Goal: Complete application form

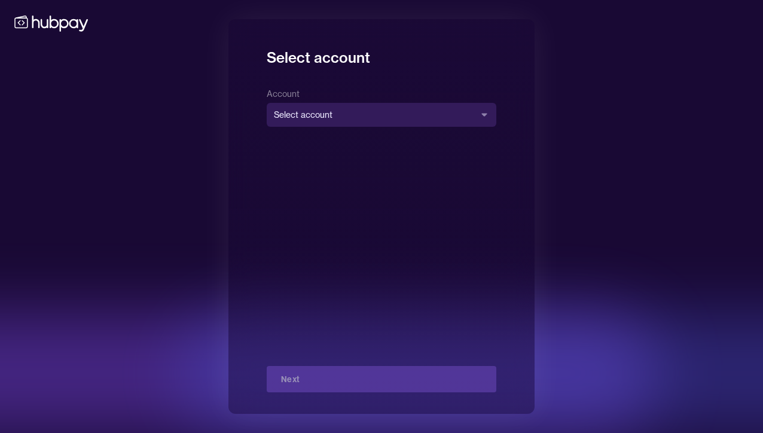
click at [314, 118] on body "**********" at bounding box center [381, 216] width 763 height 433
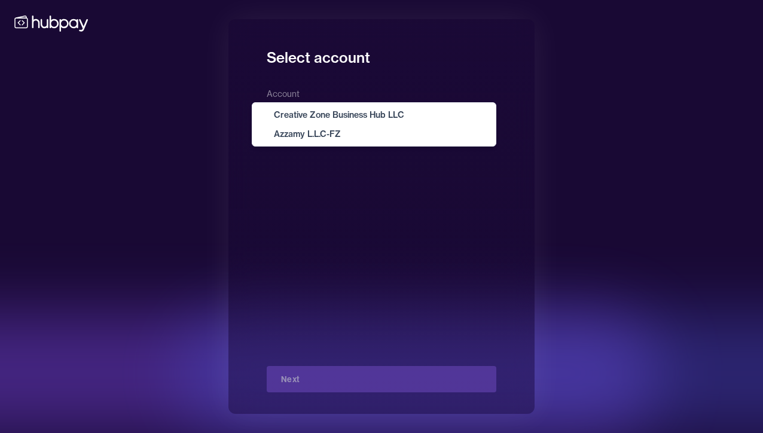
select select "**********"
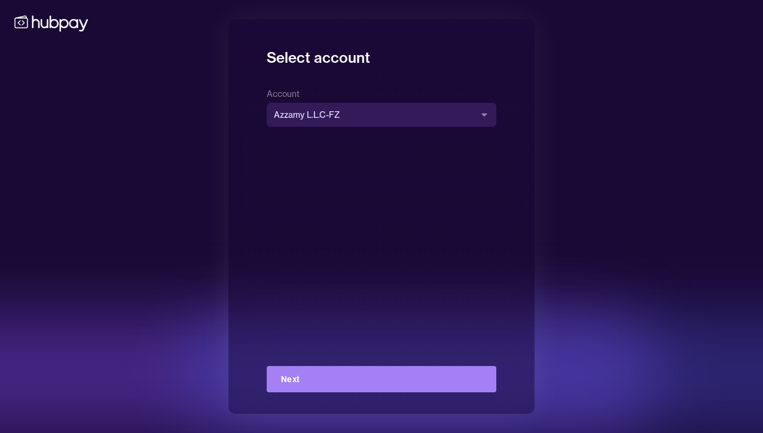
click at [371, 374] on button "Next" at bounding box center [381, 379] width 229 height 26
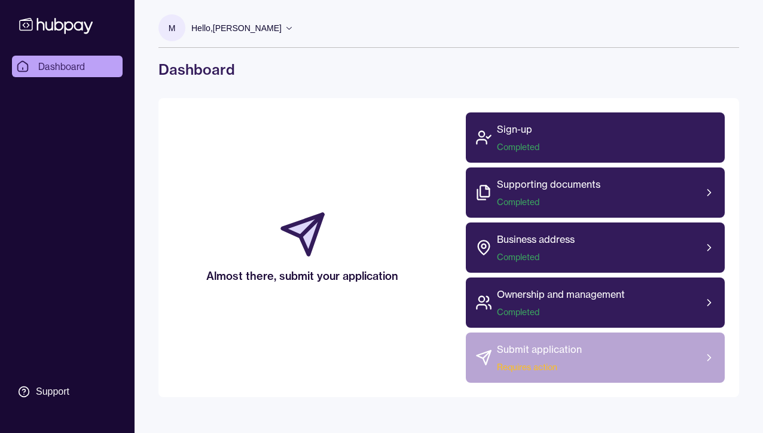
click at [549, 363] on span "Requires action" at bounding box center [539, 367] width 85 height 12
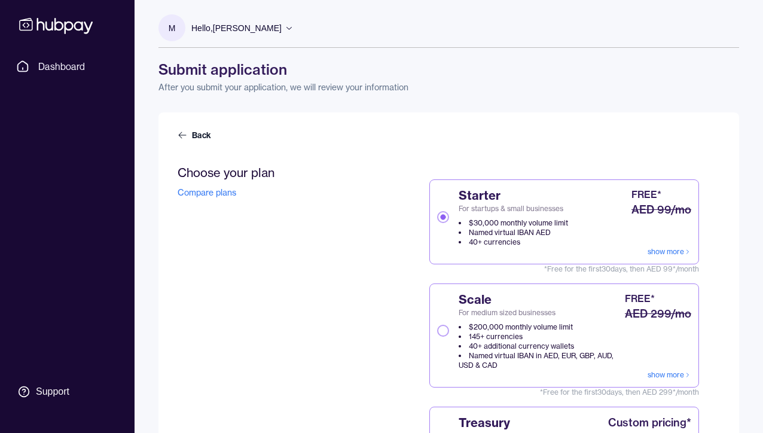
scroll to position [65, 0]
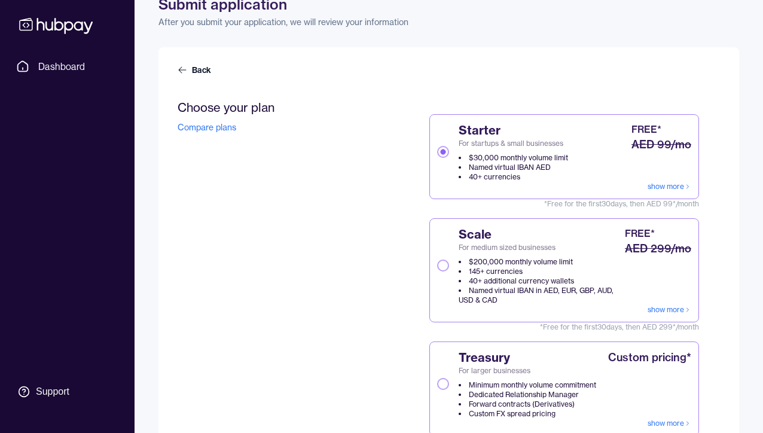
click at [440, 264] on button "Scale For medium sized businesses $200,000 monthly volume limit 145+ currencies…" at bounding box center [443, 265] width 12 height 12
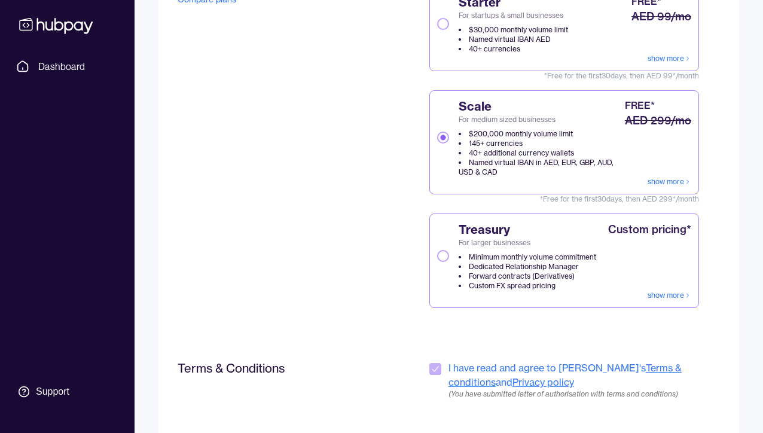
scroll to position [278, 0]
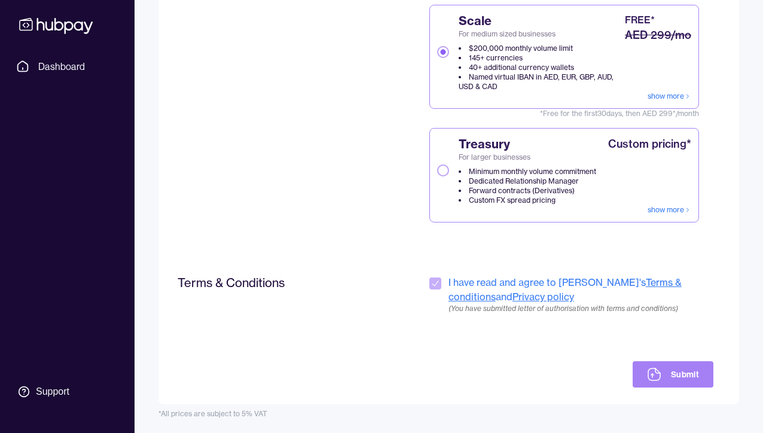
click at [696, 372] on button "Submit" at bounding box center [672, 374] width 81 height 26
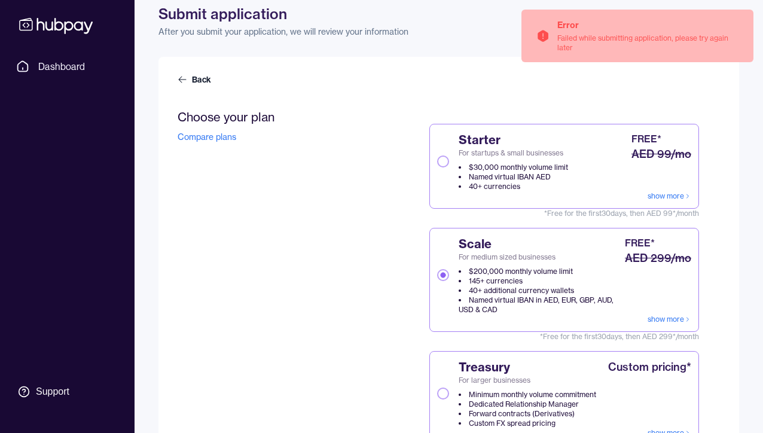
scroll to position [0, 0]
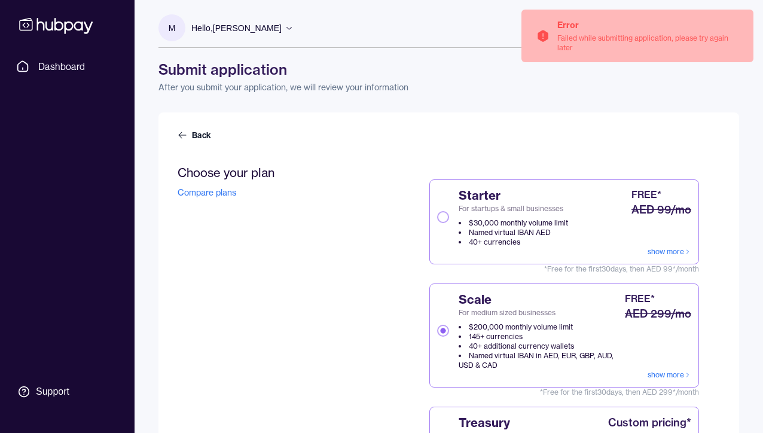
click at [628, 131] on div "Back" at bounding box center [448, 140] width 542 height 22
click at [602, 82] on p "After you submit your application, we will review your information" at bounding box center [448, 87] width 580 height 12
click at [640, 30] on div "Error" at bounding box center [648, 25] width 182 height 12
click at [745, 18] on icon "Notifications (F8)" at bounding box center [744, 19] width 10 height 10
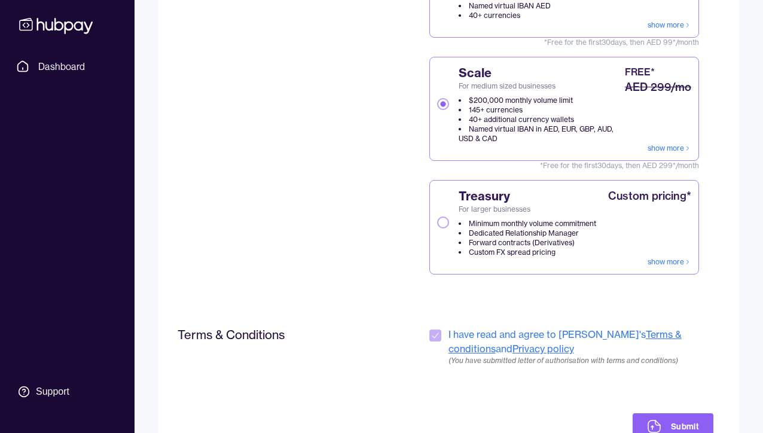
scroll to position [278, 0]
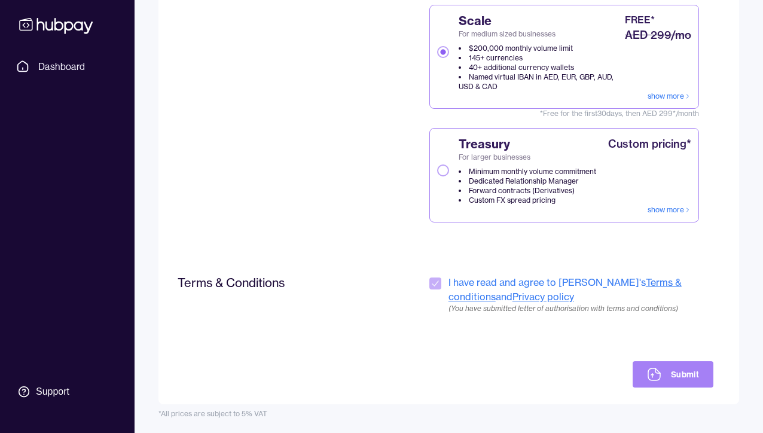
click at [665, 376] on button "Submit" at bounding box center [672, 374] width 81 height 26
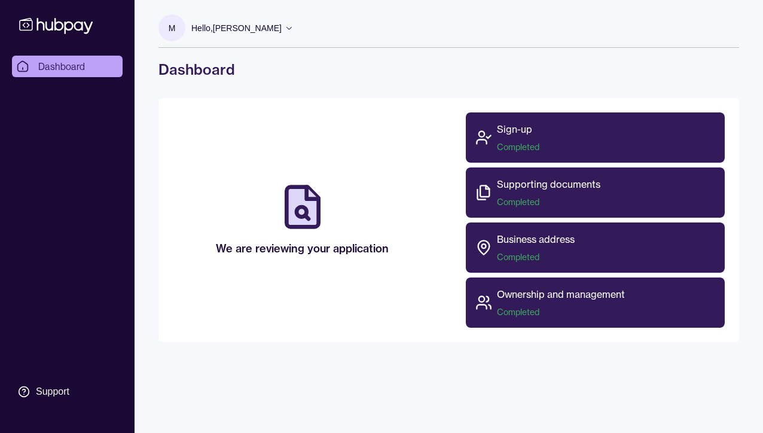
click at [302, 210] on circle at bounding box center [301, 212] width 10 height 10
click at [228, 27] on p "Hello, [PERSON_NAME]" at bounding box center [236, 28] width 90 height 13
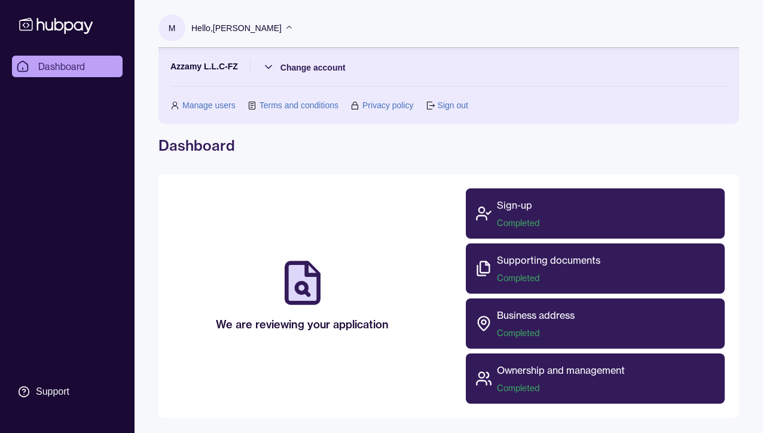
click at [402, 171] on div "M Hello, [PERSON_NAME] L.L.C-FZ Change account Manage users Terms and condition…" at bounding box center [448, 209] width 628 height 418
click at [74, 30] on icon at bounding box center [56, 25] width 79 height 22
